Goal: Navigation & Orientation: Find specific page/section

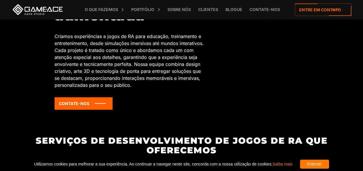
scroll to position [174, 0]
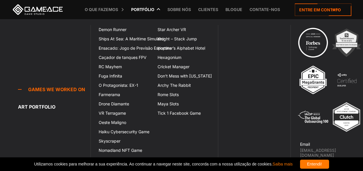
click at [140, 8] on font "Portfólio" at bounding box center [142, 9] width 23 height 5
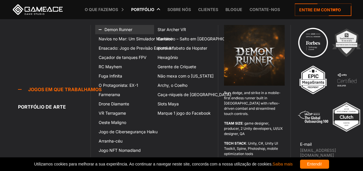
click at [117, 29] on font "Demon Runner" at bounding box center [118, 29] width 28 height 5
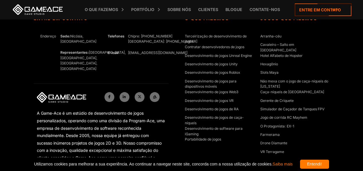
scroll to position [1711, 0]
